Goal: Task Accomplishment & Management: Manage account settings

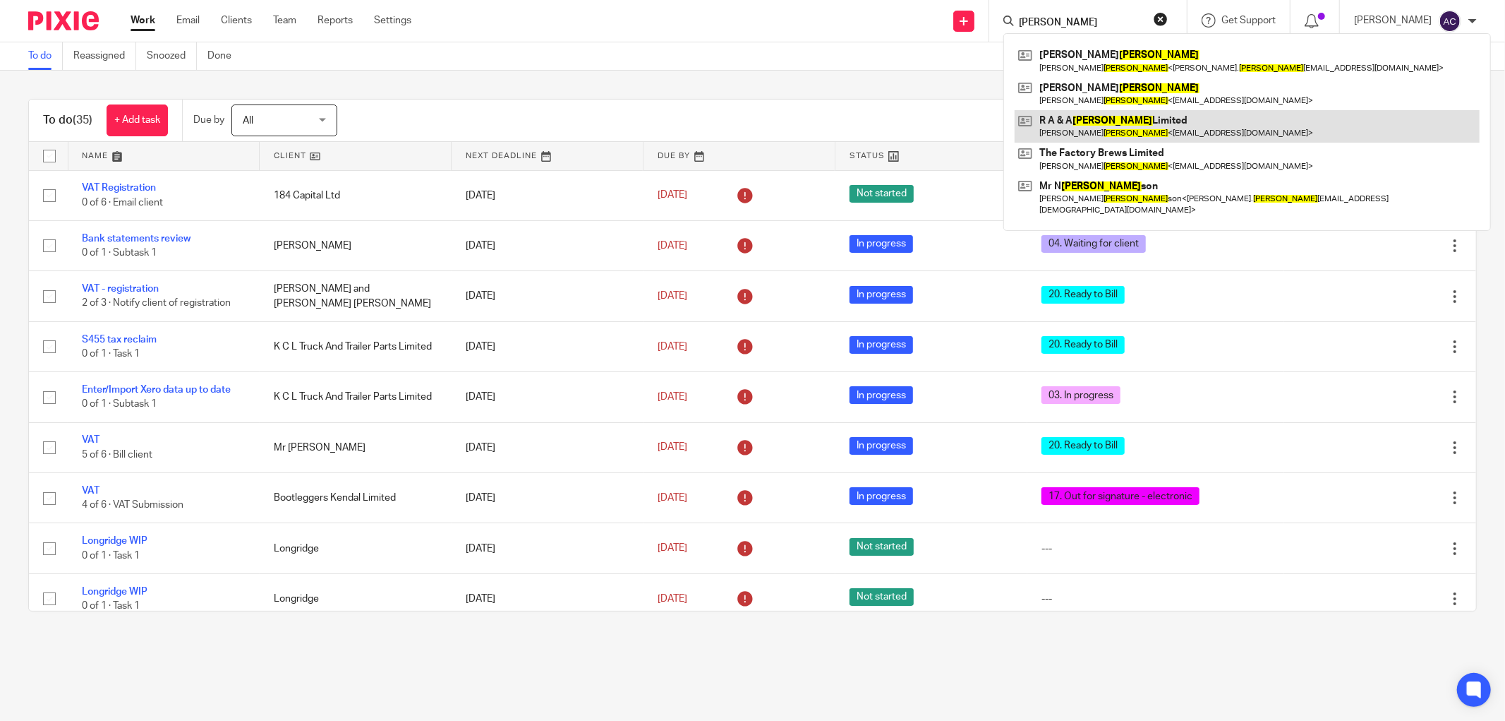
type input "mullin"
click at [1184, 136] on link at bounding box center [1247, 126] width 465 height 32
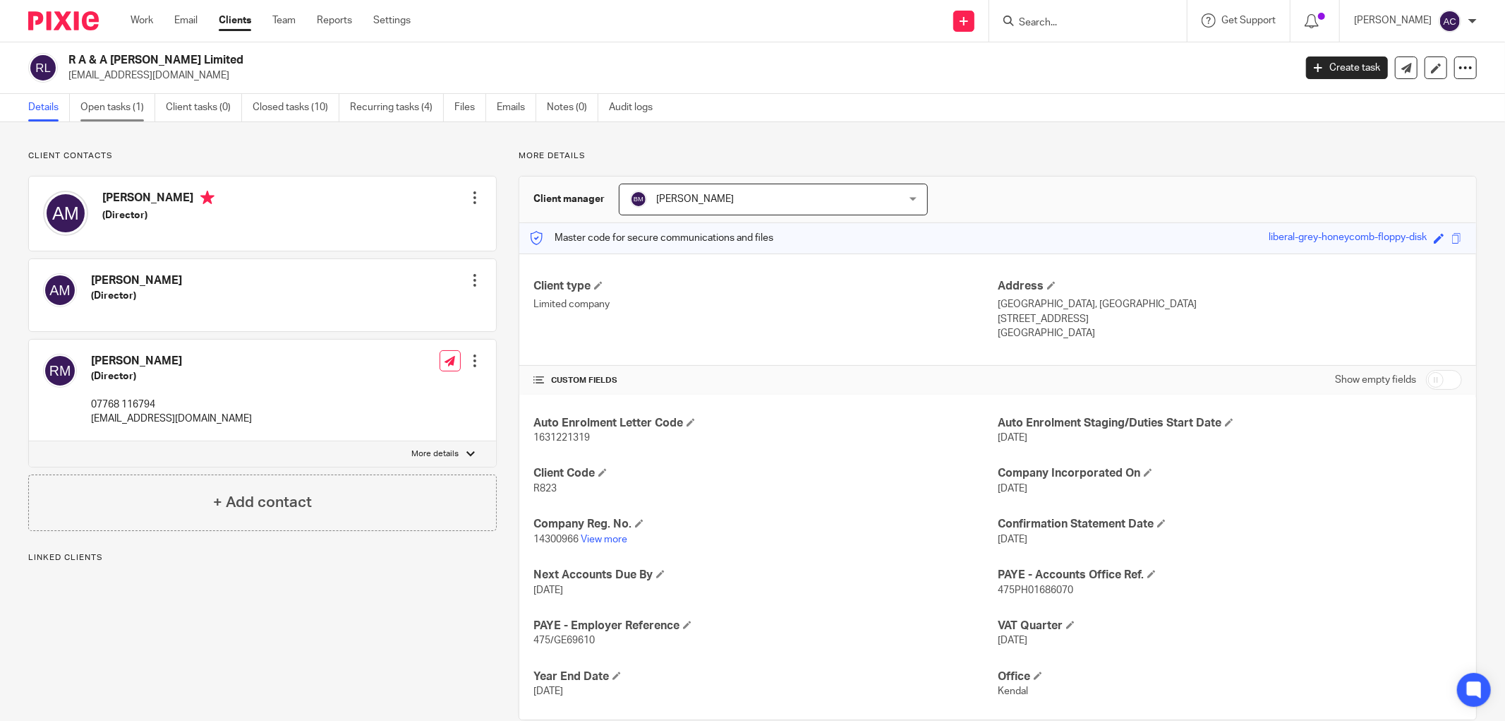
click at [120, 114] on link "Open tasks (1)" at bounding box center [117, 108] width 75 height 28
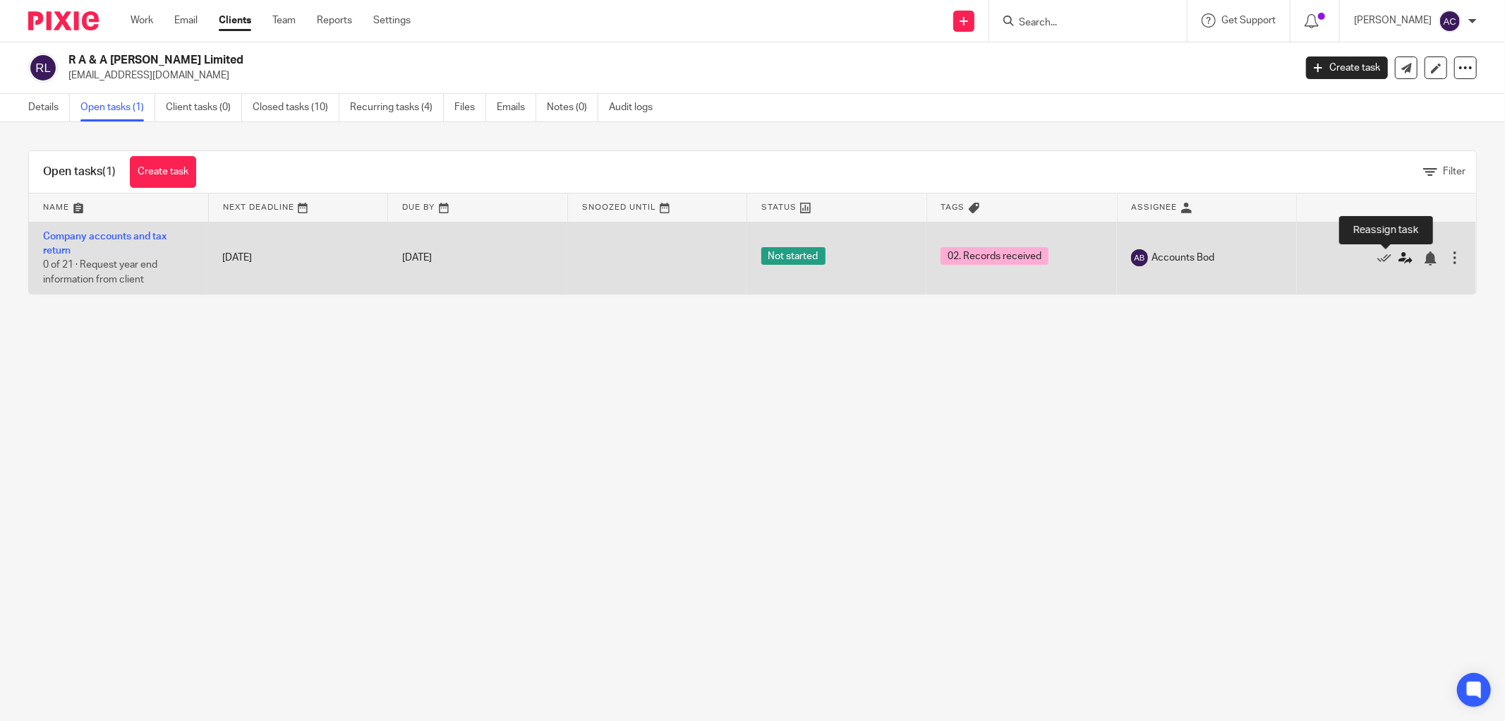
click at [1399, 261] on icon at bounding box center [1406, 258] width 14 height 14
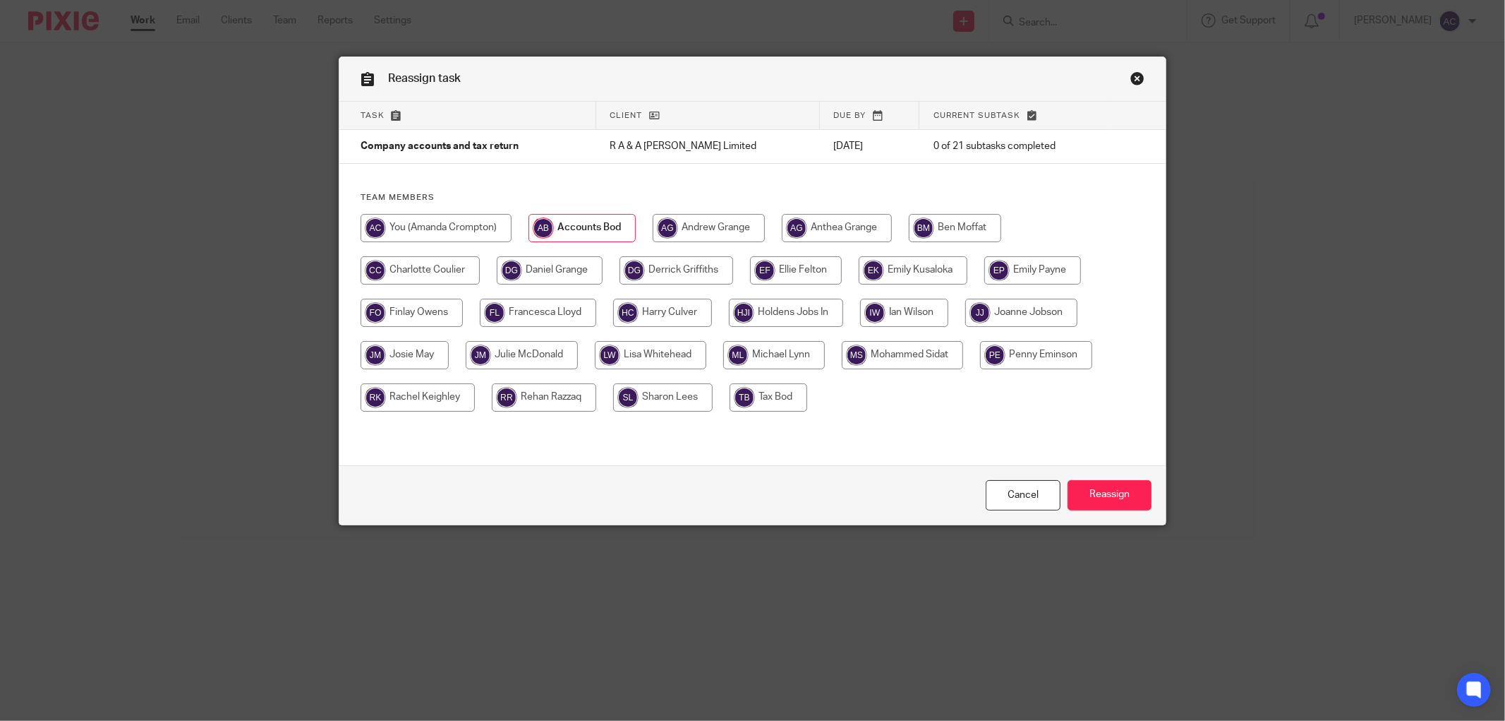
click at [779, 358] on input "radio" at bounding box center [774, 355] width 102 height 28
radio input "true"
click at [1131, 504] on input "Reassign" at bounding box center [1110, 495] width 84 height 30
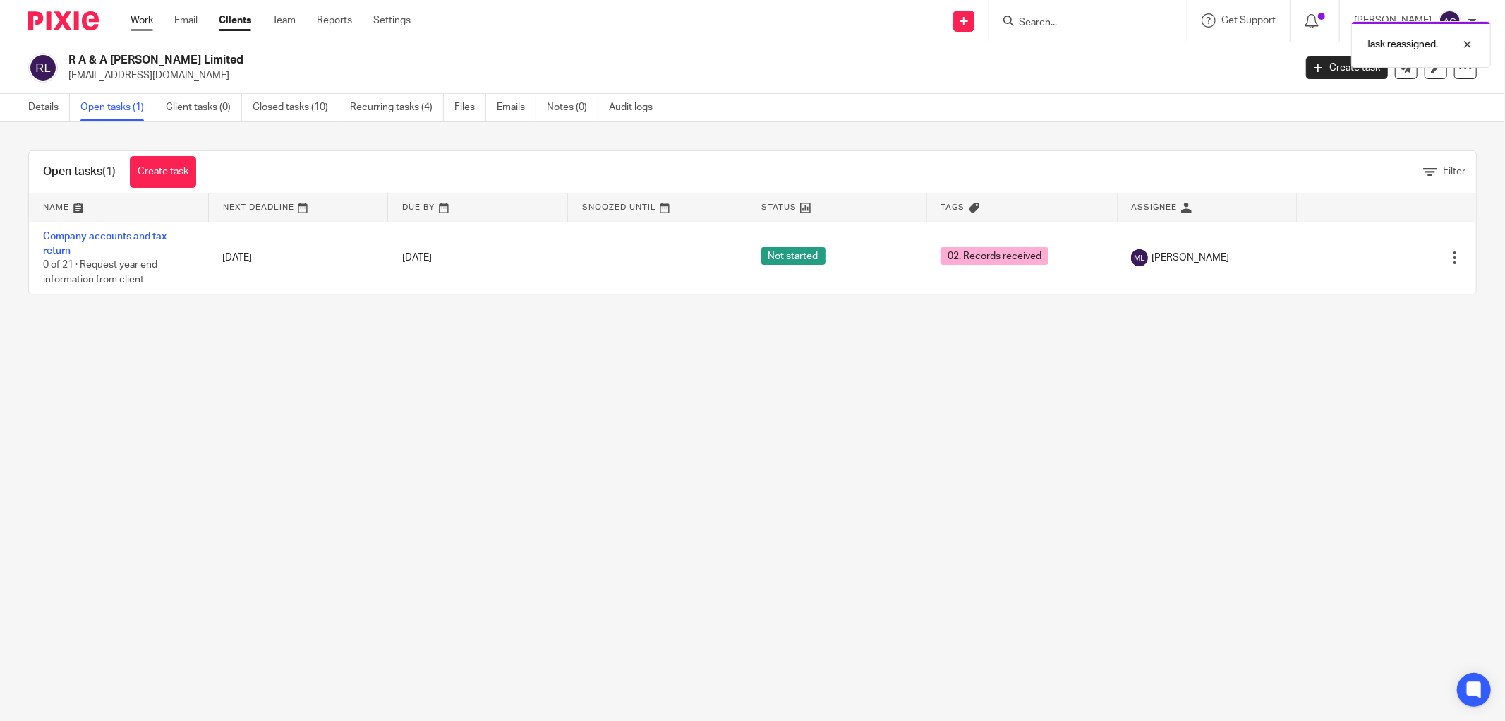
click at [140, 20] on link "Work" at bounding box center [142, 20] width 23 height 14
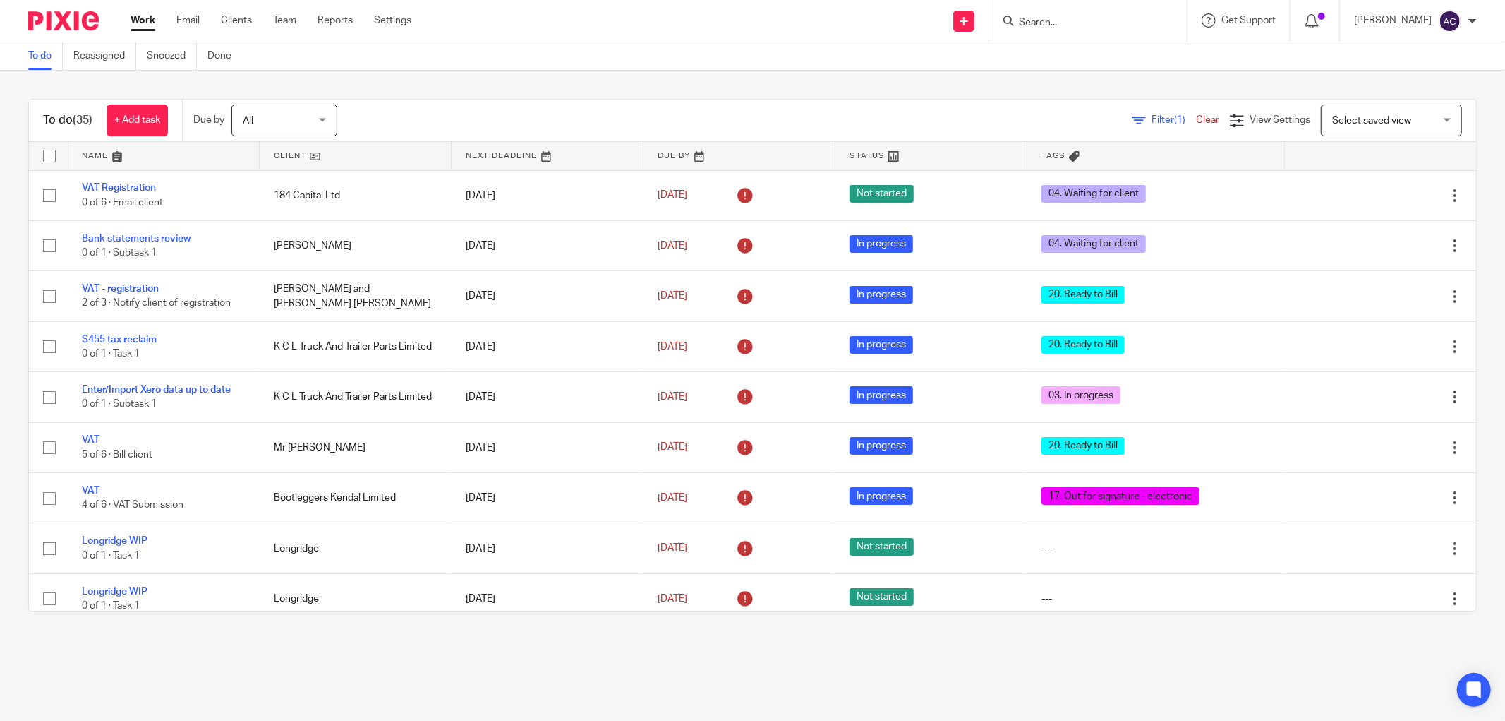
click at [1039, 12] on form at bounding box center [1093, 21] width 150 height 18
click at [1040, 18] on input "Search" at bounding box center [1081, 23] width 127 height 13
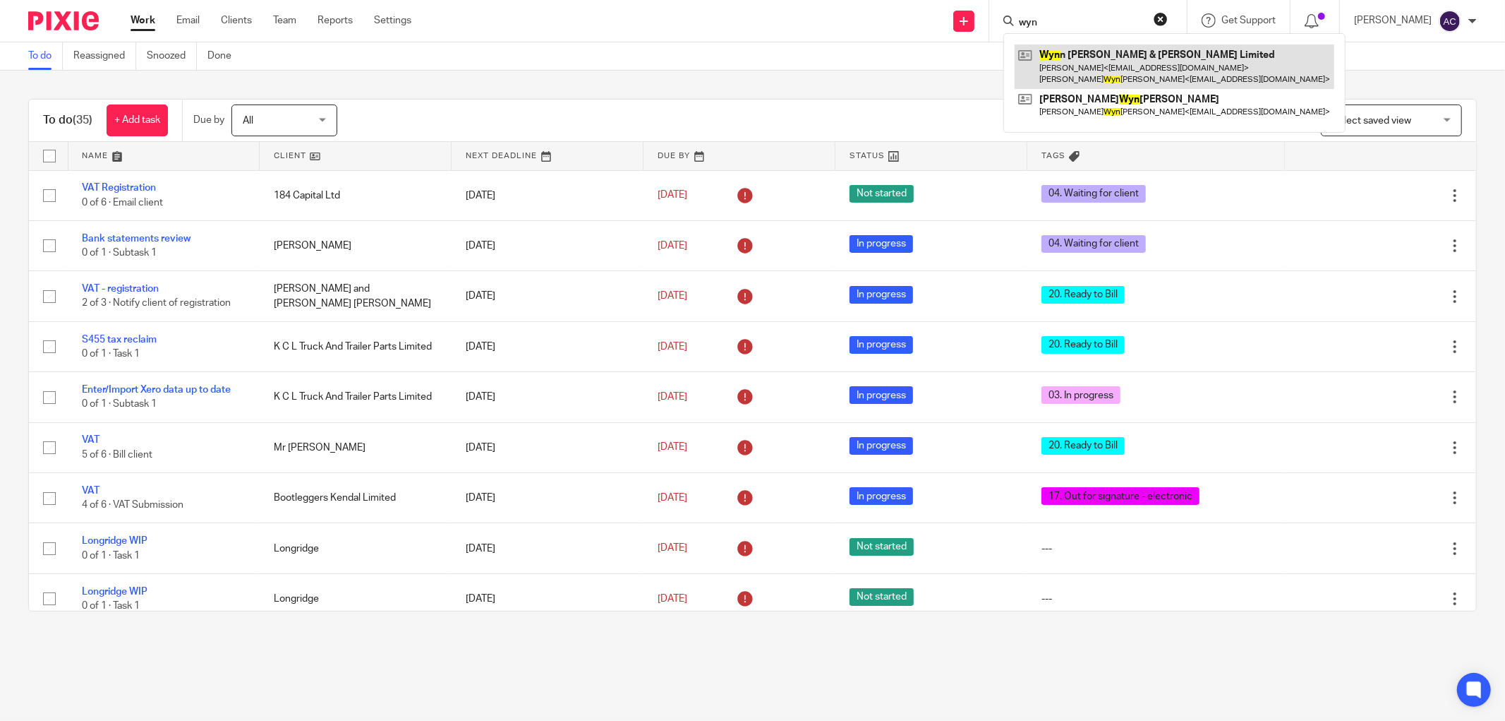
type input "wyn"
click at [1139, 76] on link at bounding box center [1175, 66] width 320 height 44
click at [1140, 75] on link at bounding box center [1175, 66] width 320 height 44
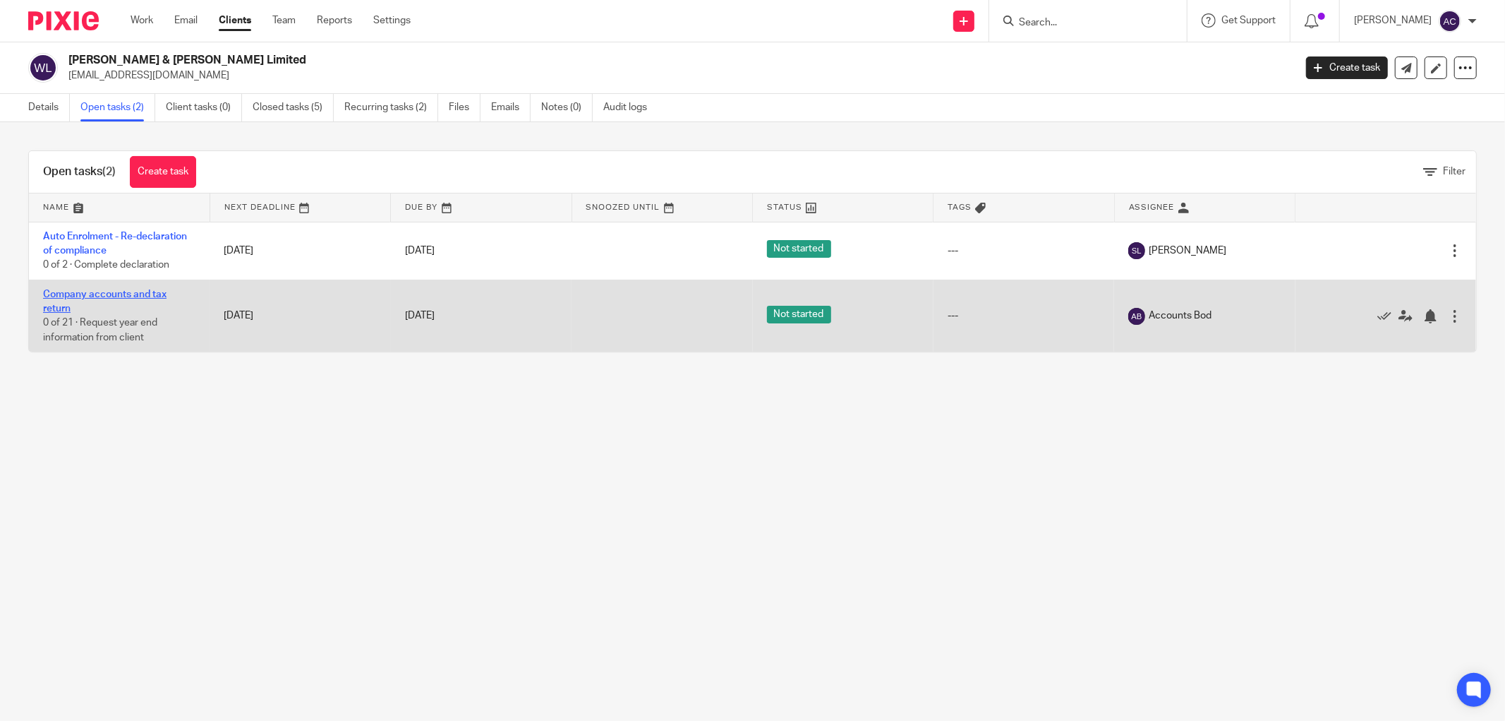
click at [109, 299] on link "Company accounts and tax return" at bounding box center [105, 301] width 124 height 24
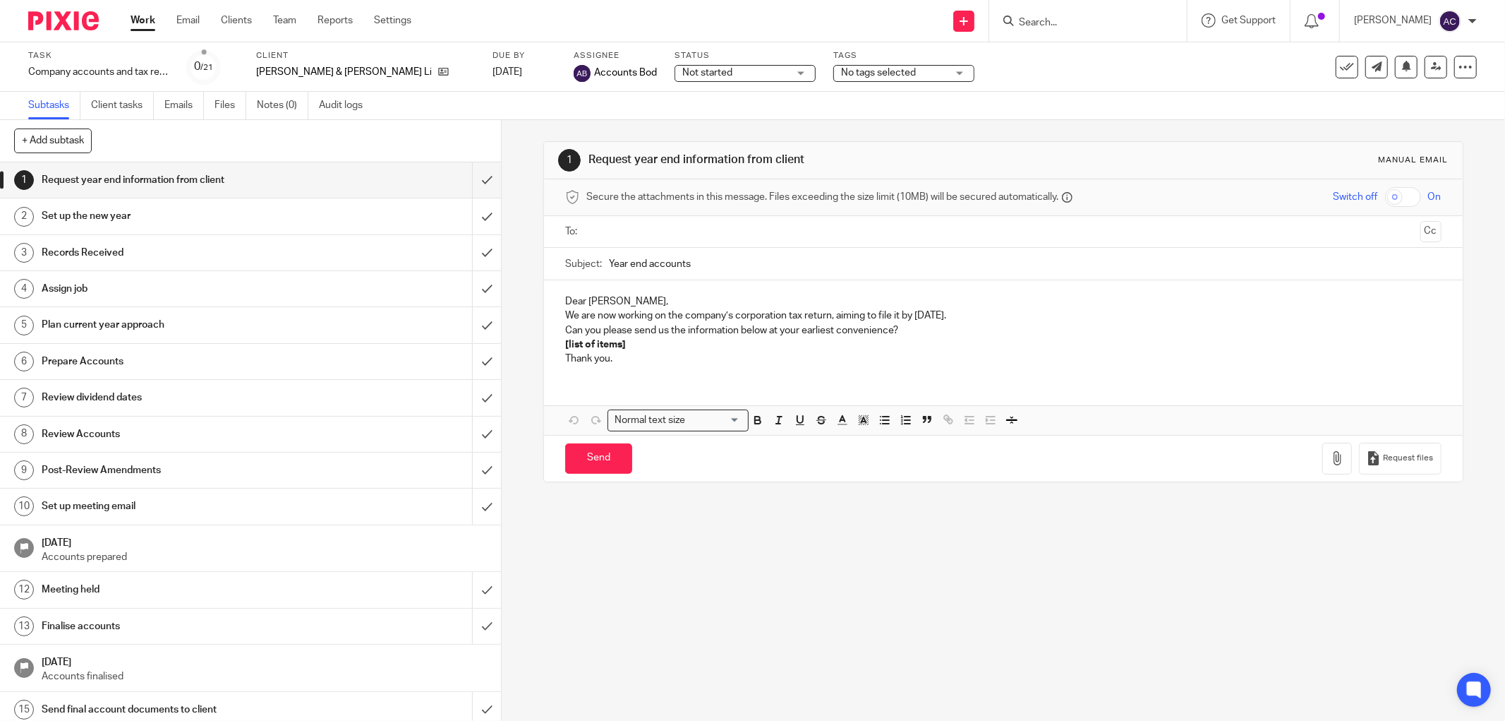
click at [841, 71] on span "No tags selected" at bounding box center [878, 73] width 75 height 10
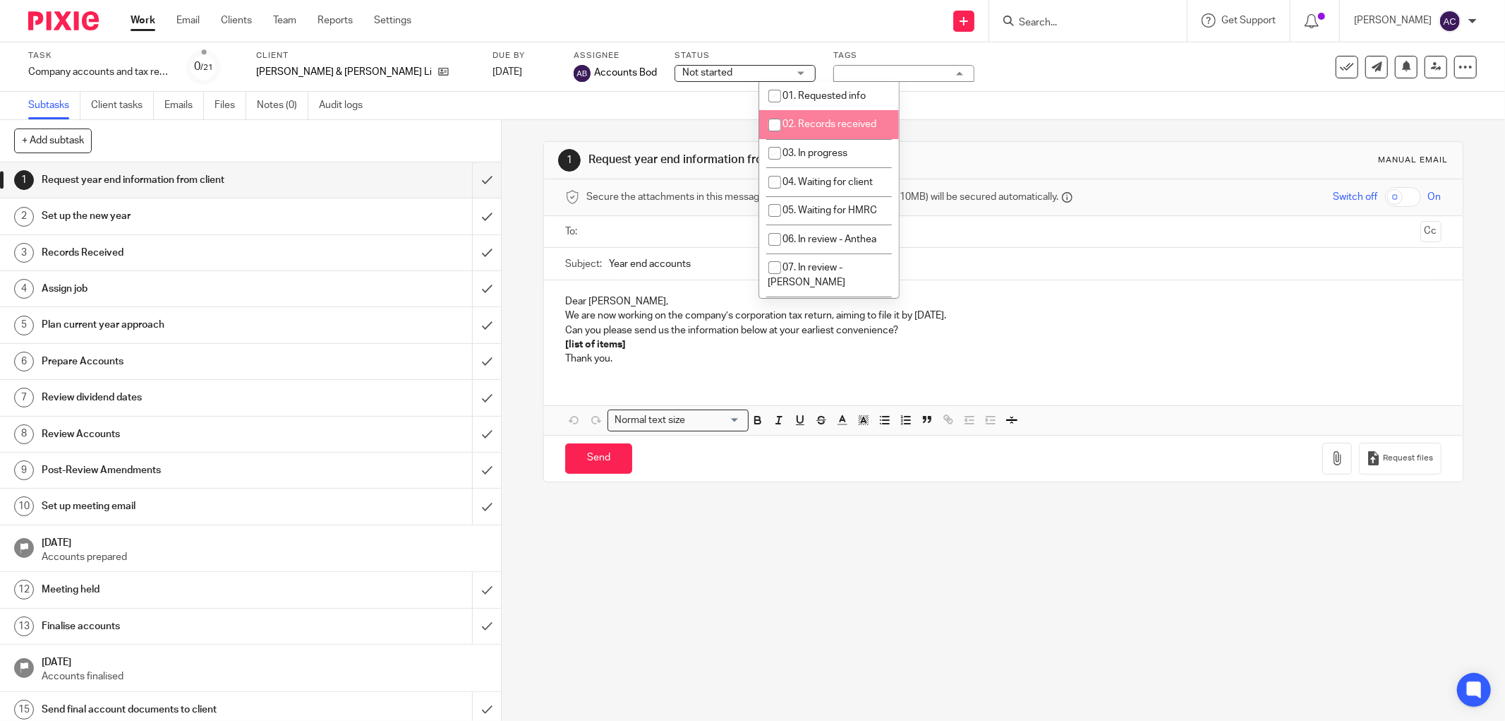
click at [817, 116] on li "02. Records received" at bounding box center [829, 124] width 140 height 29
checkbox input "true"
click at [471, 252] on input "submit" at bounding box center [250, 252] width 501 height 35
